Goal: Task Accomplishment & Management: Complete application form

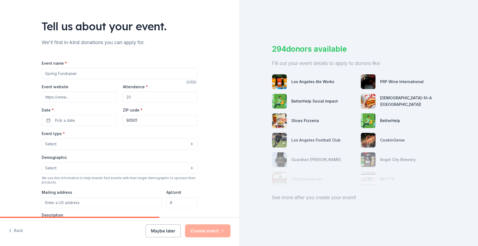
scroll to position [21, 0]
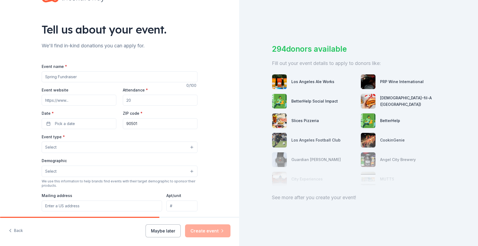
click at [101, 77] on input "Event name *" at bounding box center [120, 76] width 156 height 11
type input "Youth Holiday Party"
click at [151, 99] on input "Attendance *" at bounding box center [160, 100] width 75 height 11
type input "30"
click at [83, 123] on button "Pick a date" at bounding box center [79, 123] width 75 height 11
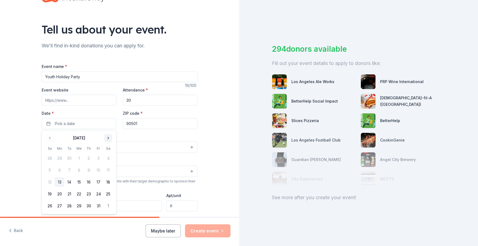
click at [108, 138] on button "Go to next month" at bounding box center [108, 138] width 8 height 8
click at [100, 169] on button "12" at bounding box center [99, 170] width 10 height 10
click at [165, 137] on div "Event type * Select" at bounding box center [120, 143] width 156 height 20
click at [115, 149] on button "Select" at bounding box center [120, 146] width 156 height 11
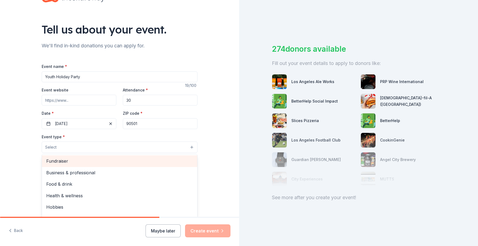
scroll to position [3, 0]
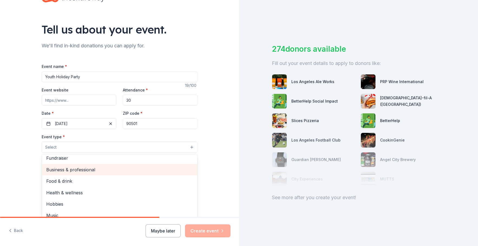
click at [96, 171] on span "Business & professional" at bounding box center [119, 169] width 147 height 7
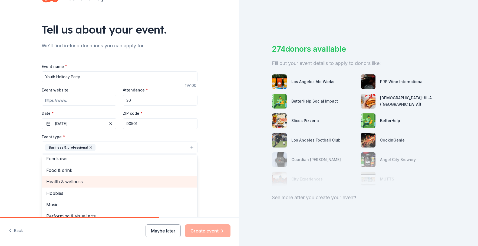
click at [74, 179] on span "Health & wellness" at bounding box center [119, 181] width 147 height 7
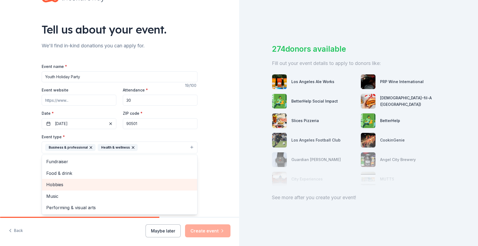
scroll to position [0, 0]
click at [1, 173] on div "Tell us about your event. We'll find in-kind donations you can apply for. Event…" at bounding box center [119, 159] width 239 height 361
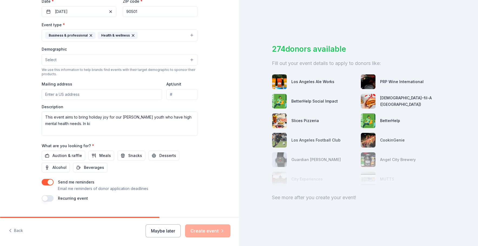
scroll to position [144, 0]
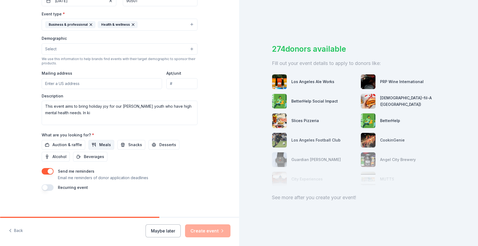
click at [105, 147] on span "Meals" at bounding box center [105, 144] width 12 height 6
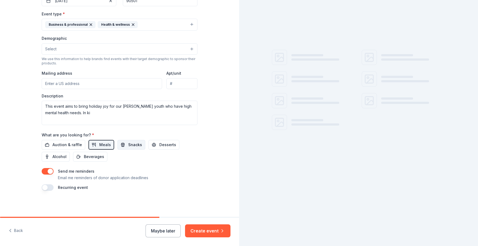
click at [128, 146] on span "Snacks" at bounding box center [135, 144] width 14 height 6
click at [160, 147] on span "Desserts" at bounding box center [167, 144] width 17 height 6
click at [88, 158] on span "Beverages" at bounding box center [94, 156] width 20 height 6
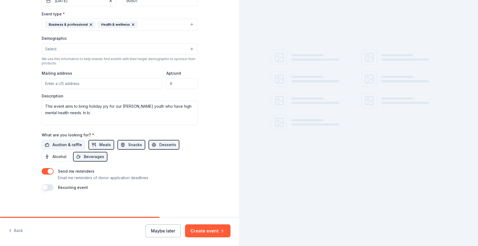
click at [71, 145] on span "Auction & raffle" at bounding box center [66, 144] width 29 height 6
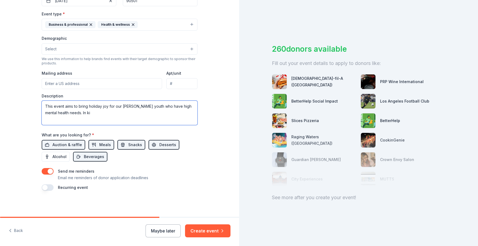
click at [114, 113] on textarea "This event aims to bring holiday joy for our [PERSON_NAME] youth who have high …" at bounding box center [120, 113] width 156 height 24
drag, startPoint x: 166, startPoint y: 111, endPoint x: 70, endPoint y: 114, distance: 96.1
click at [70, 114] on textarea "This event aims to bring holiday joy for our [PERSON_NAME] youth who have high …" at bounding box center [120, 113] width 156 height 24
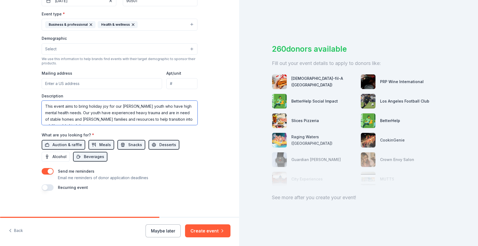
scroll to position [4, 0]
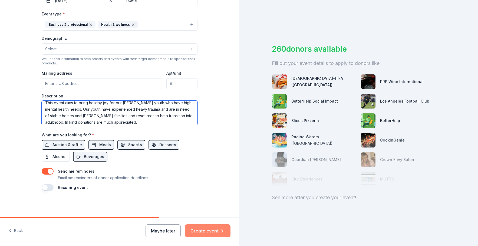
type textarea "This event aims to bring holiday joy for our [PERSON_NAME] youth who have high …"
click at [210, 228] on button "Create event" at bounding box center [207, 230] width 45 height 13
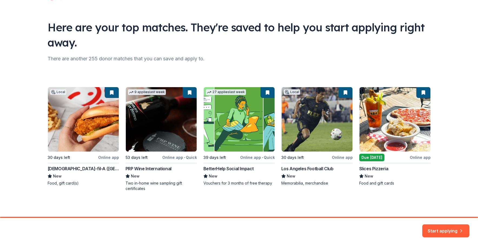
scroll to position [24, 0]
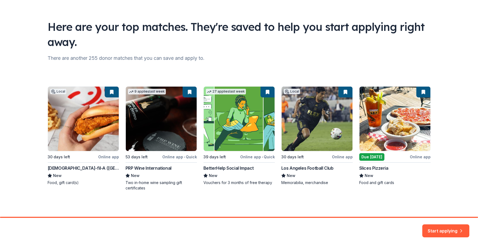
click at [80, 144] on div "Local 30 days left Online app [DEMOGRAPHIC_DATA]-fil-A ([GEOGRAPHIC_DATA]) New …" at bounding box center [239, 138] width 383 height 104
click at [113, 155] on div "Local 30 days left Online app [DEMOGRAPHIC_DATA]-fil-A ([GEOGRAPHIC_DATA]) New …" at bounding box center [239, 138] width 383 height 104
click at [113, 135] on div "Local 30 days left Online app [DEMOGRAPHIC_DATA]-fil-A ([GEOGRAPHIC_DATA]) New …" at bounding box center [239, 138] width 383 height 104
click at [446, 229] on button "Start applying" at bounding box center [445, 227] width 47 height 13
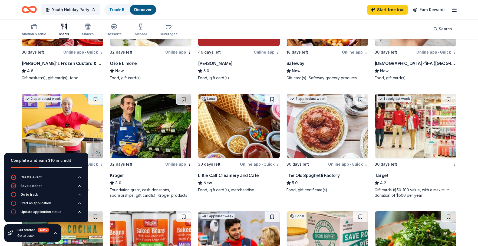
scroll to position [238, 0]
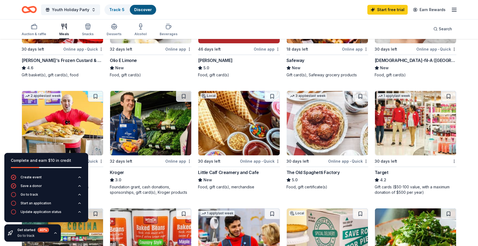
click at [427, 107] on img at bounding box center [415, 123] width 81 height 64
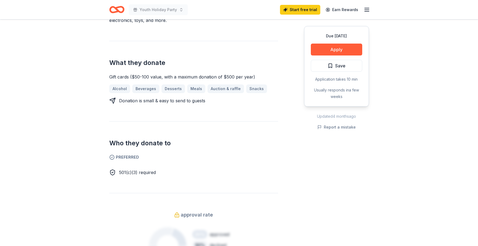
scroll to position [88, 0]
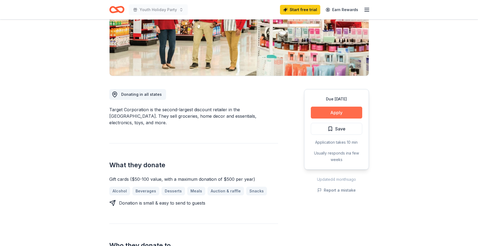
click at [351, 113] on button "Apply" at bounding box center [336, 113] width 51 height 12
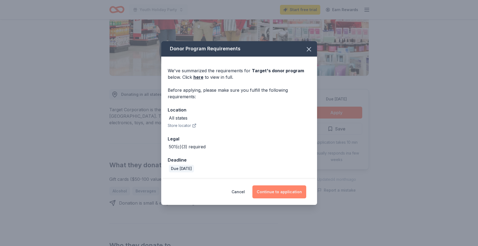
click at [277, 193] on button "Continue to application" at bounding box center [279, 191] width 54 height 13
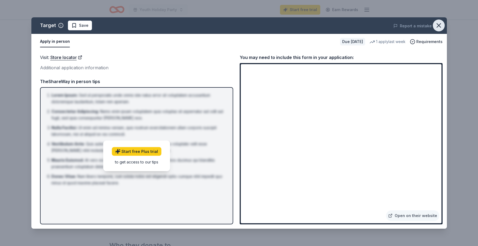
click at [440, 26] on icon "button" at bounding box center [439, 26] width 8 height 8
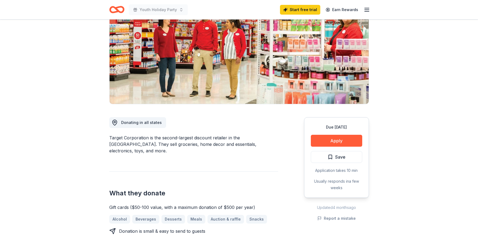
scroll to position [0, 0]
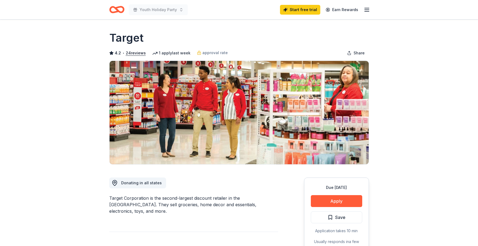
drag, startPoint x: 454, startPoint y: 59, endPoint x: 442, endPoint y: 60, distance: 12.5
